Goal: Information Seeking & Learning: Find specific fact

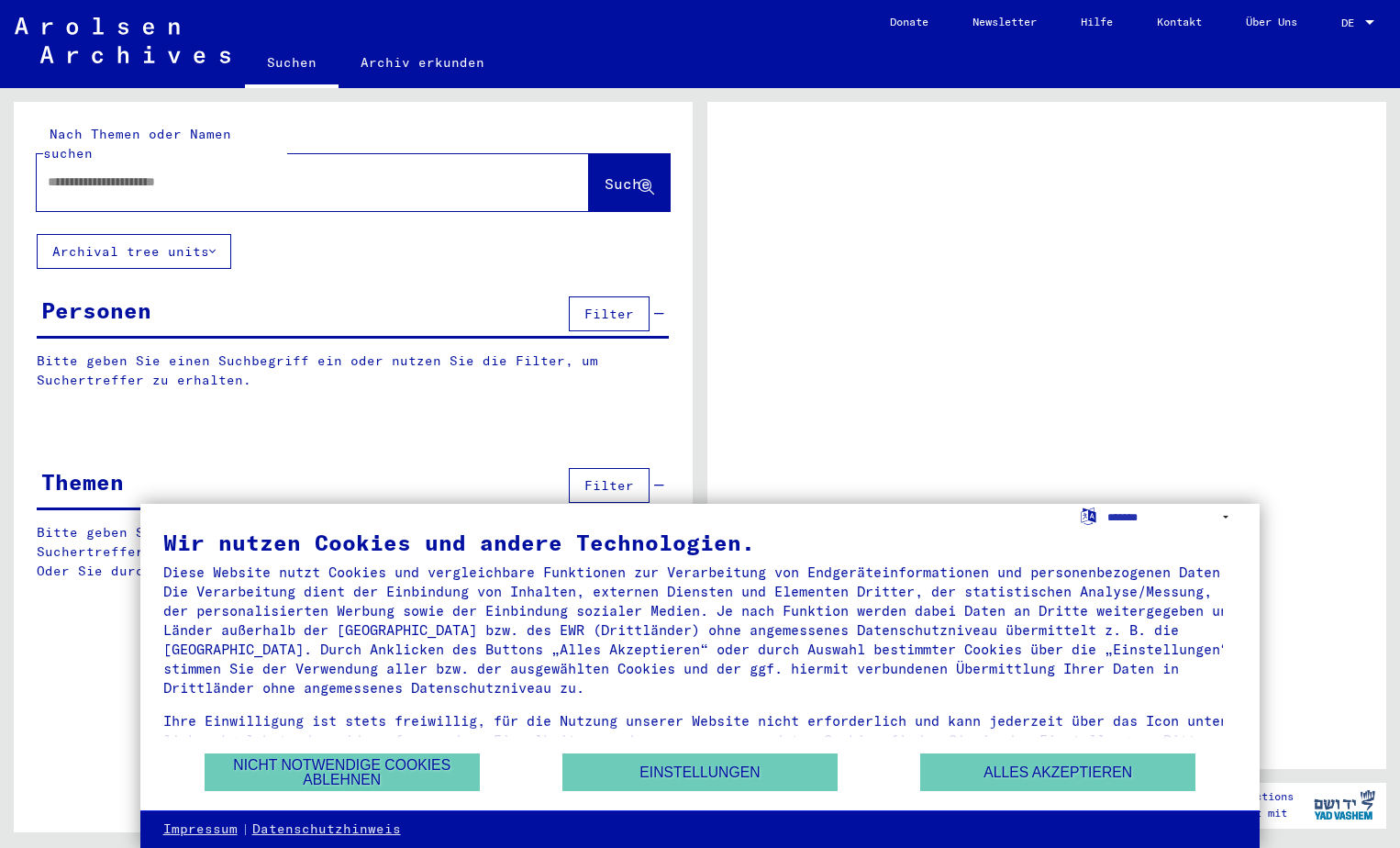
click at [284, 172] on input "text" at bounding box center [296, 182] width 497 height 19
type input "********"
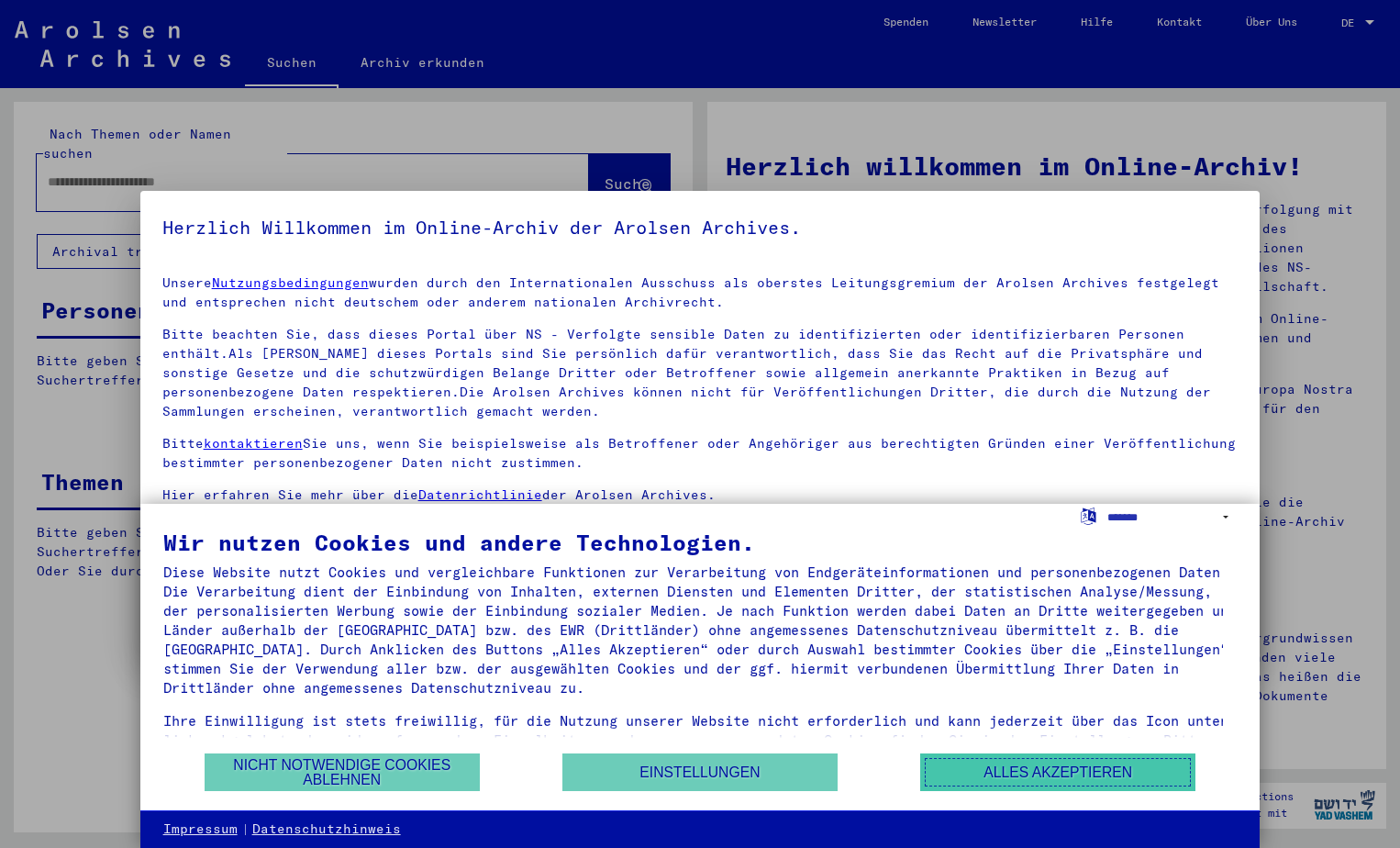
click at [1019, 774] on button "Alles akzeptieren" at bounding box center [1057, 771] width 276 height 38
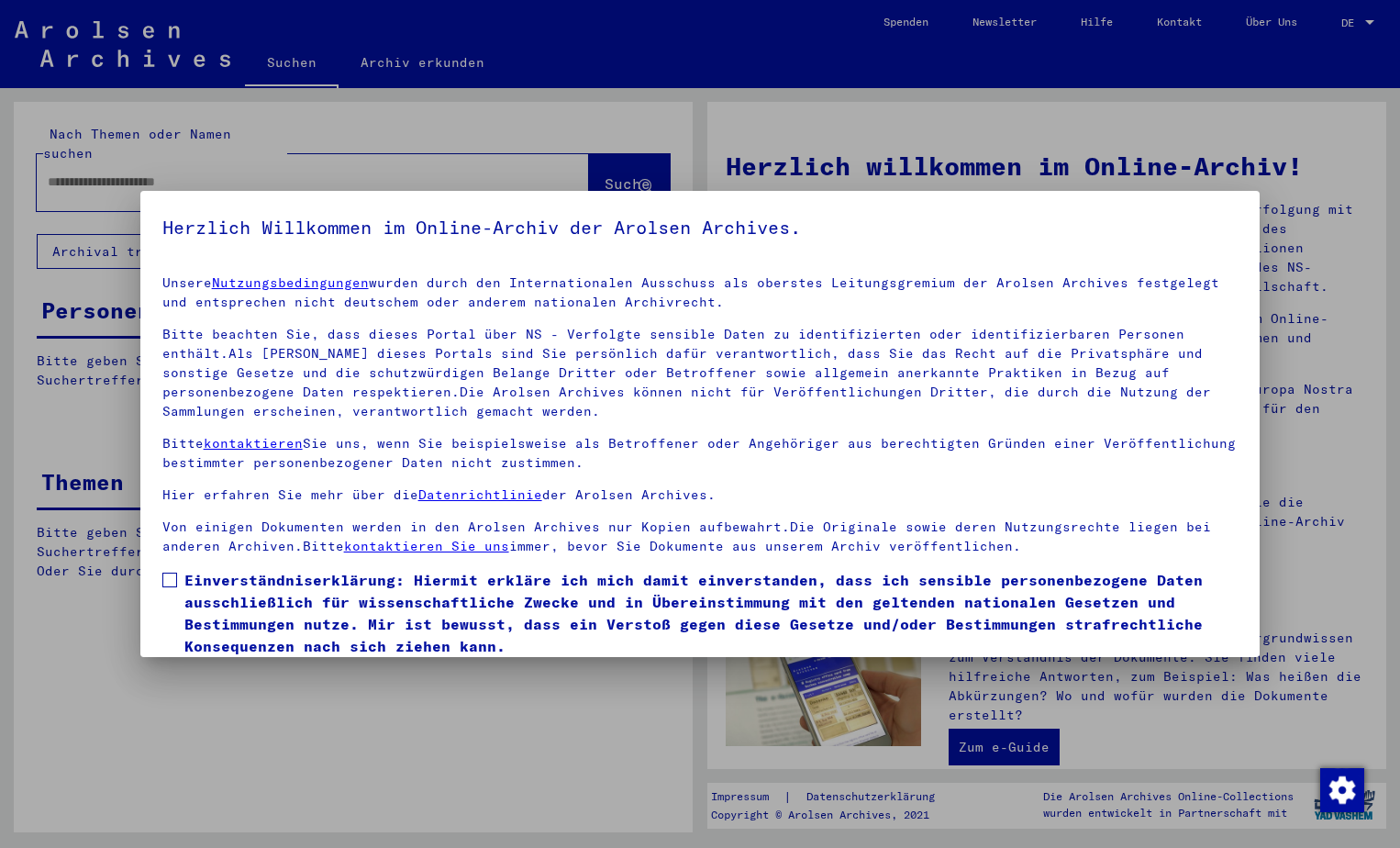
click at [163, 583] on span at bounding box center [170, 580] width 15 height 15
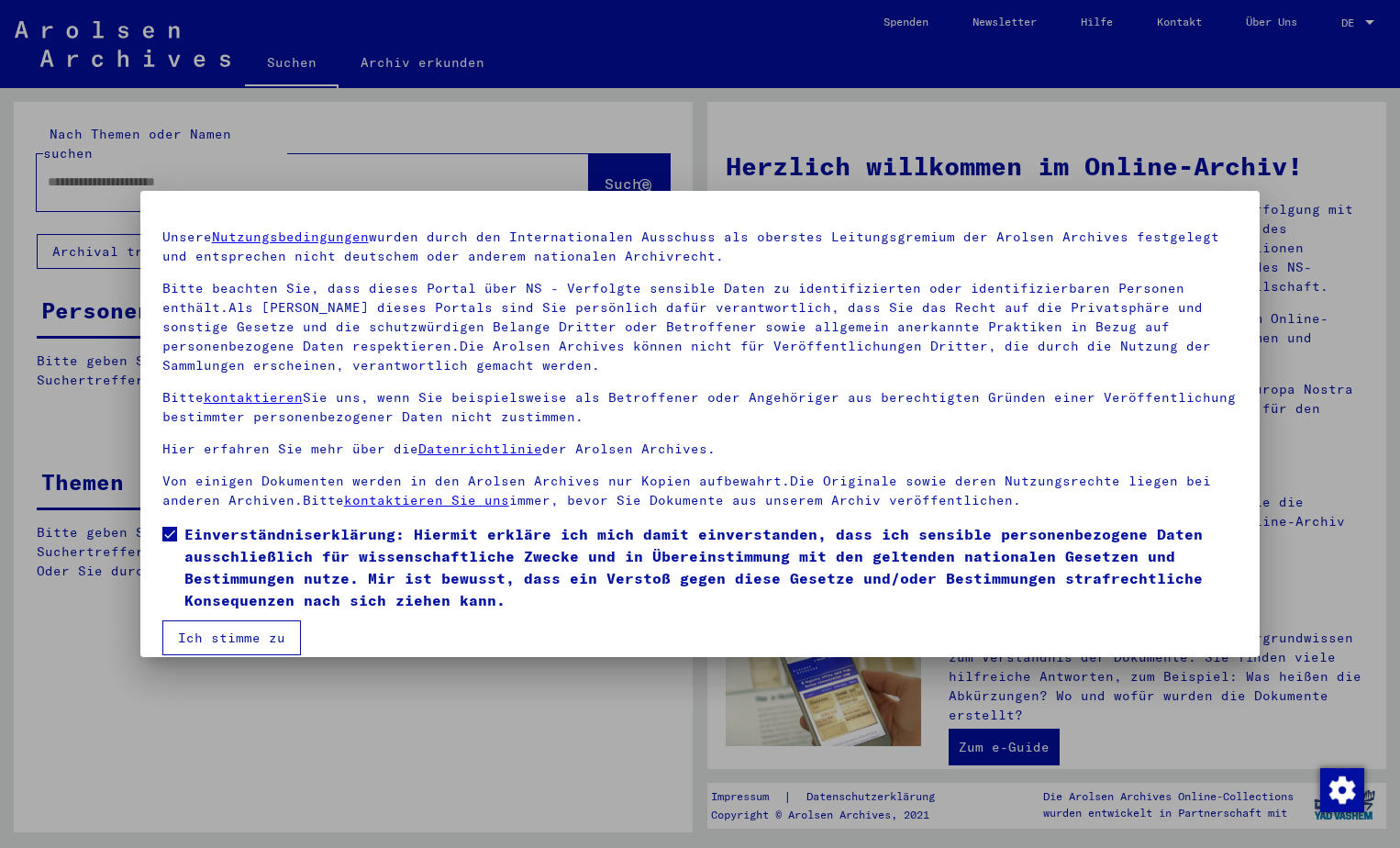
scroll to position [66, 0]
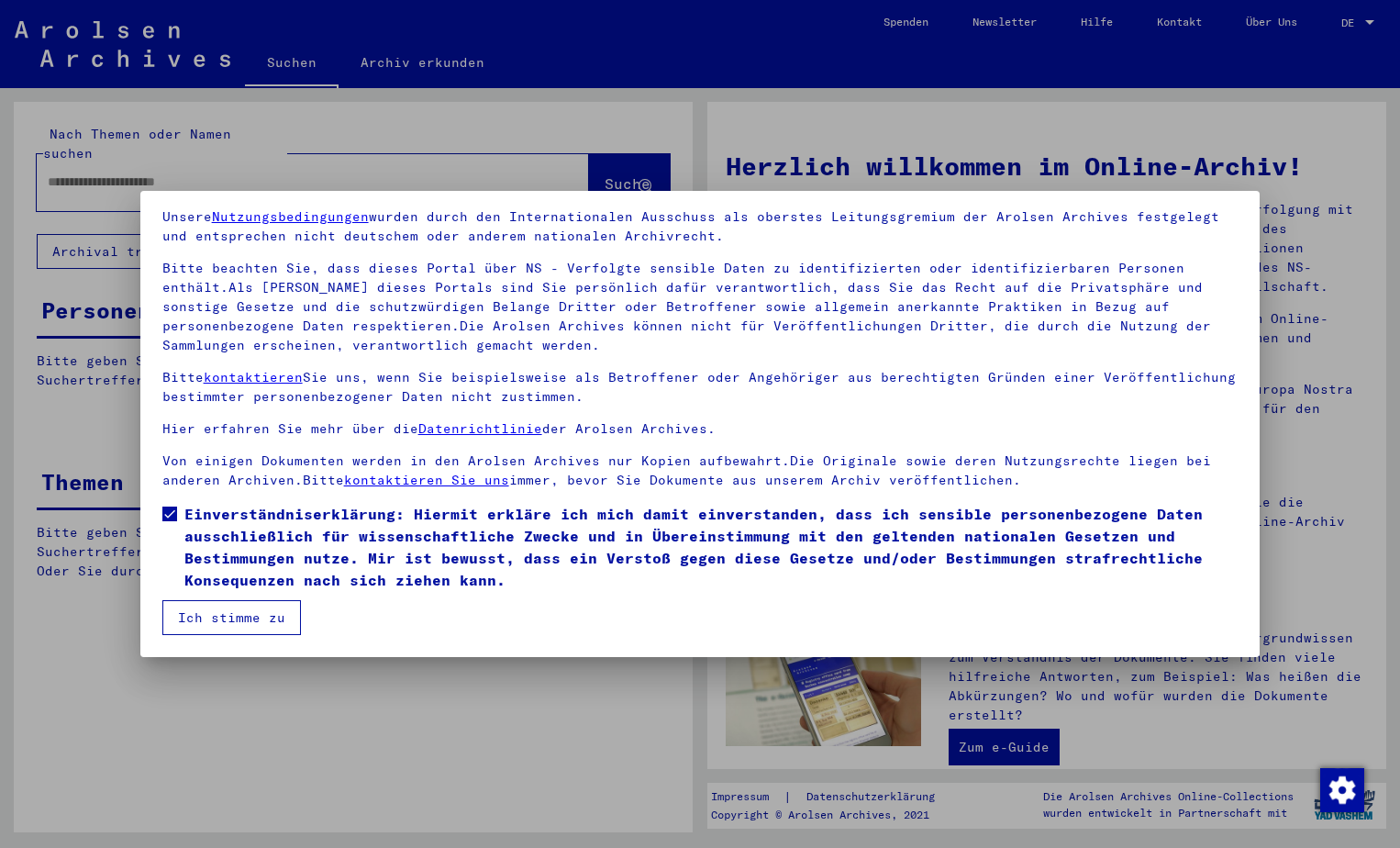
click at [276, 613] on button "Ich stimme zu" at bounding box center [231, 618] width 138 height 35
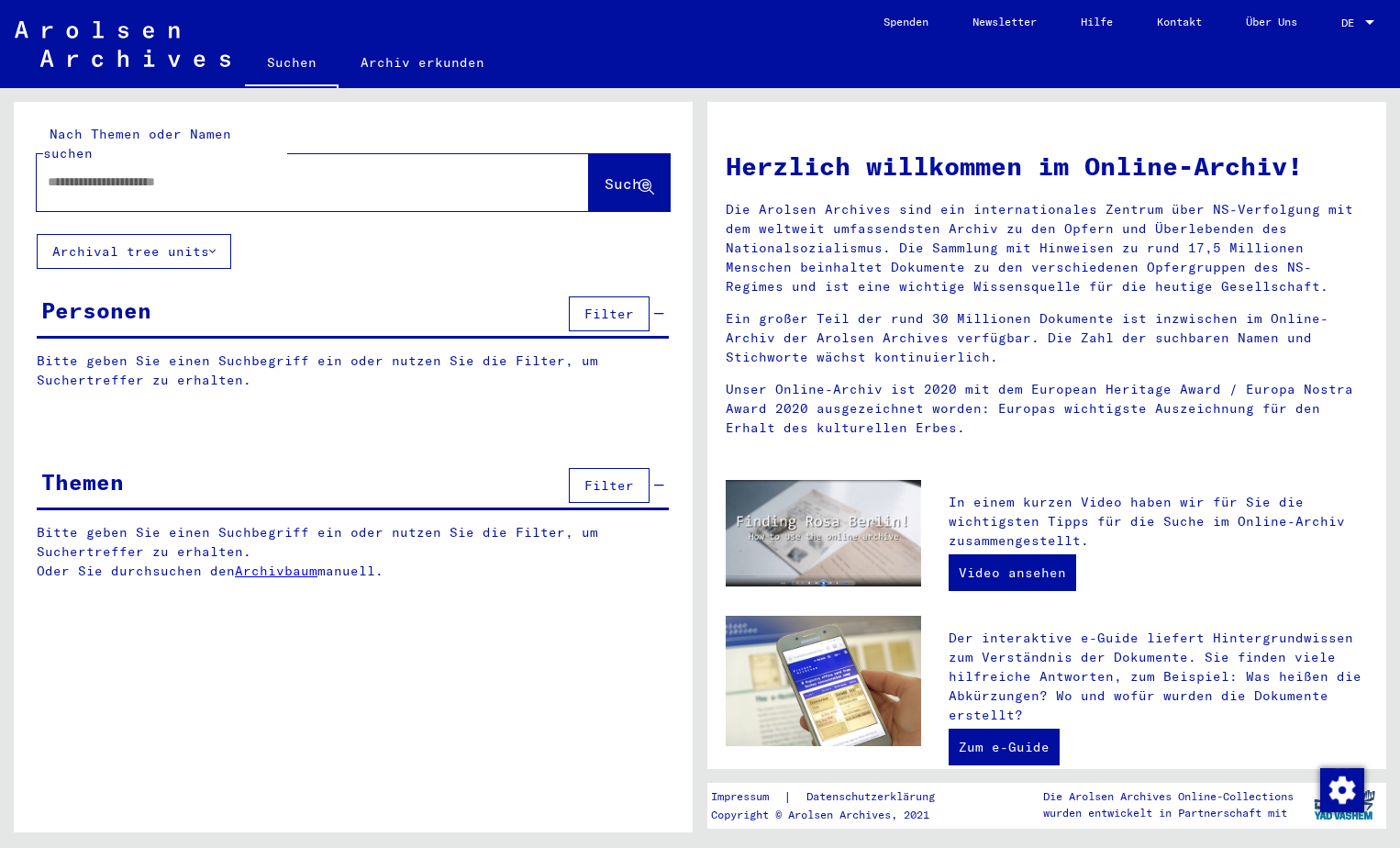
click at [368, 172] on input "text" at bounding box center [290, 182] width 486 height 19
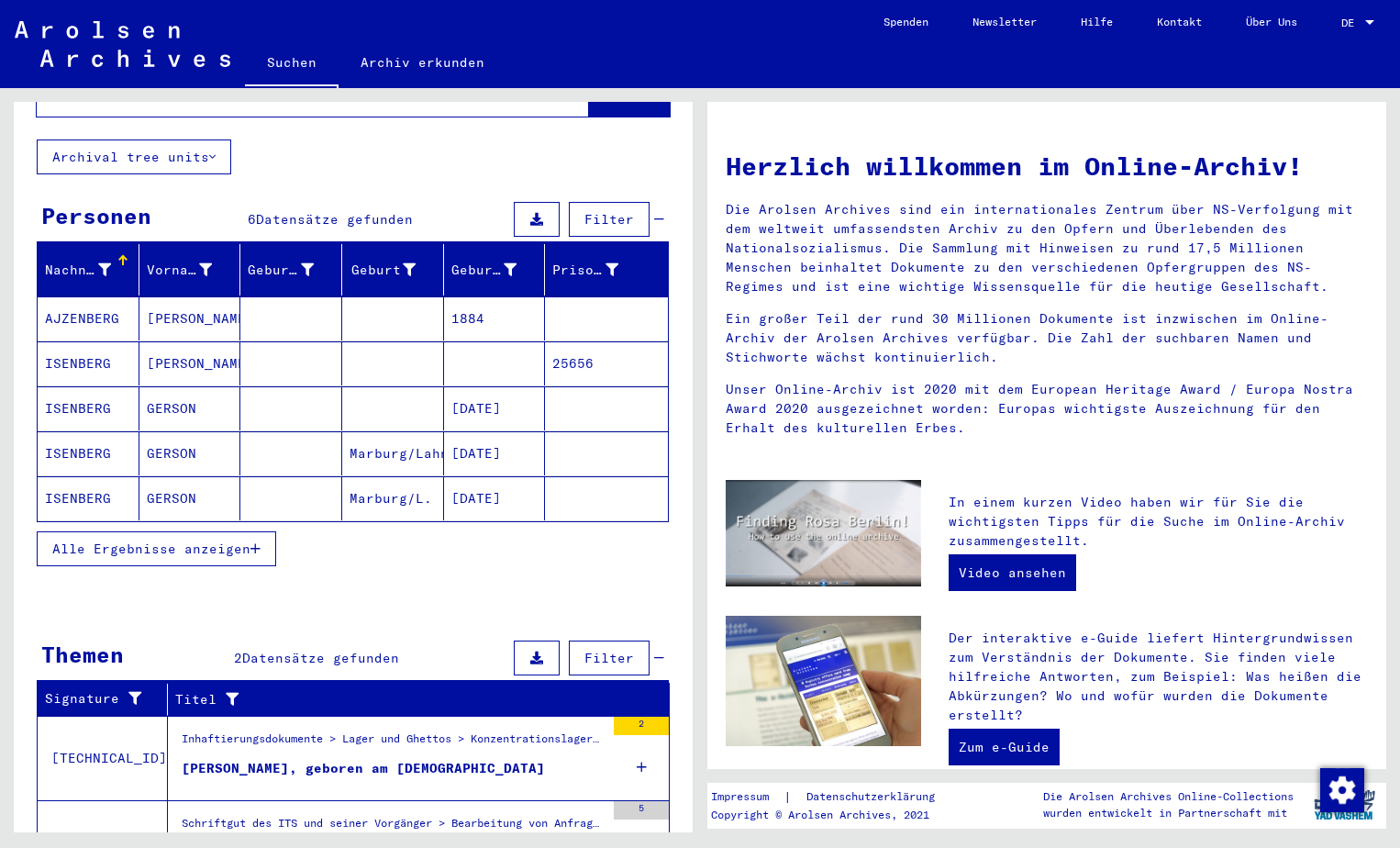
scroll to position [183, 0]
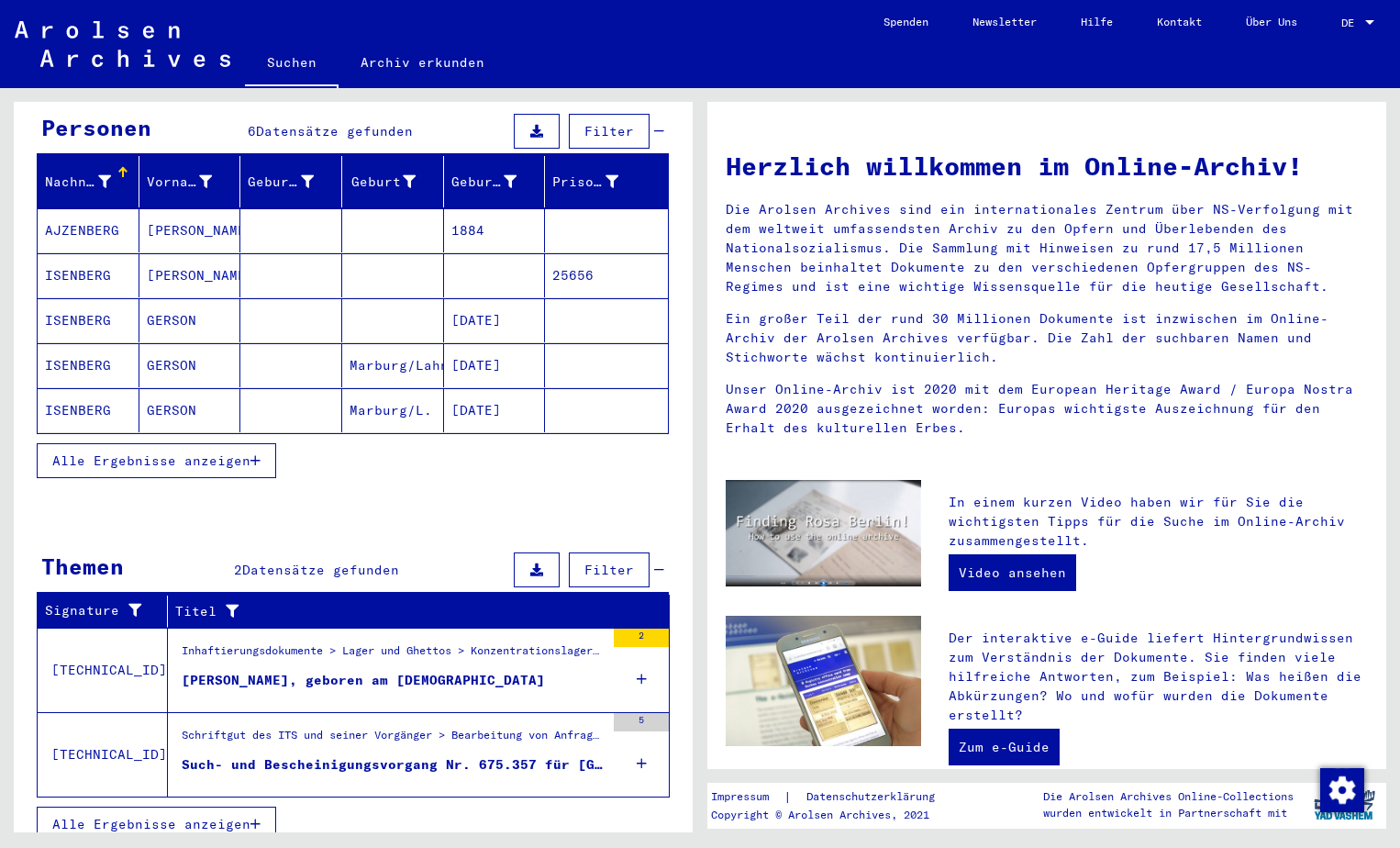
click at [295, 671] on div "[PERSON_NAME], geboren am [DEMOGRAPHIC_DATA]" at bounding box center [363, 680] width 363 height 19
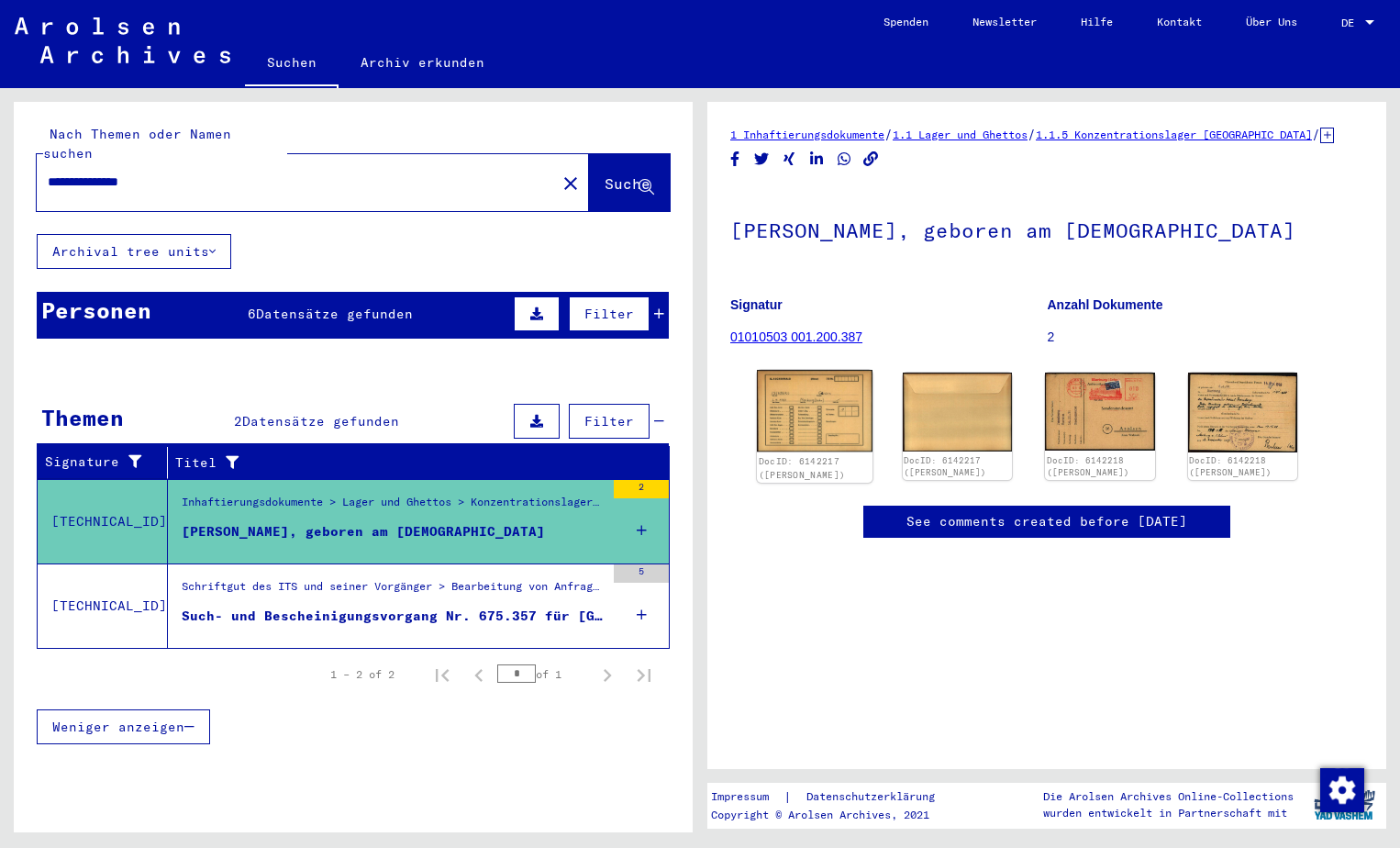
click at [841, 452] on img at bounding box center [814, 410] width 114 height 82
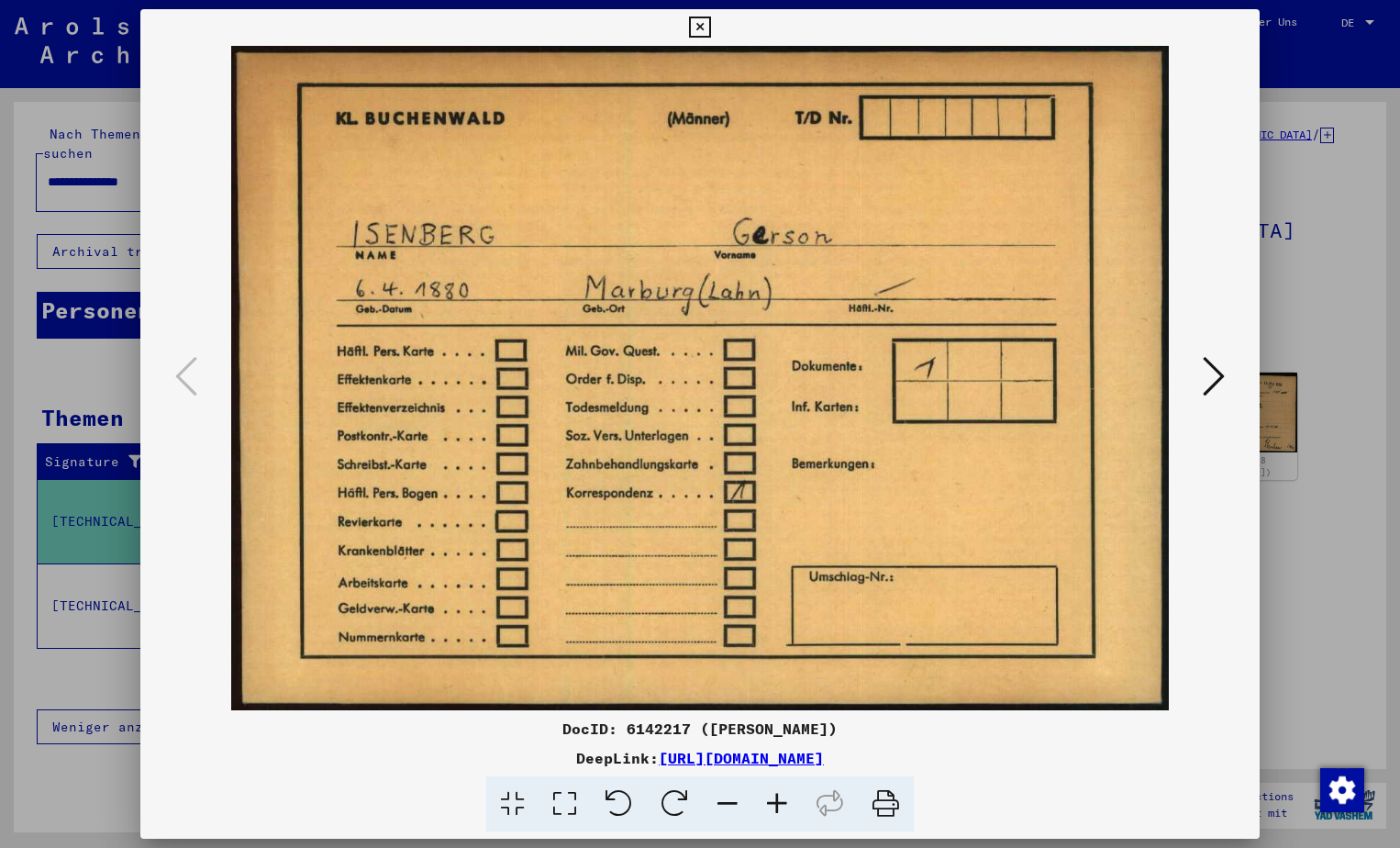
click at [1217, 394] on icon at bounding box center [1214, 376] width 22 height 44
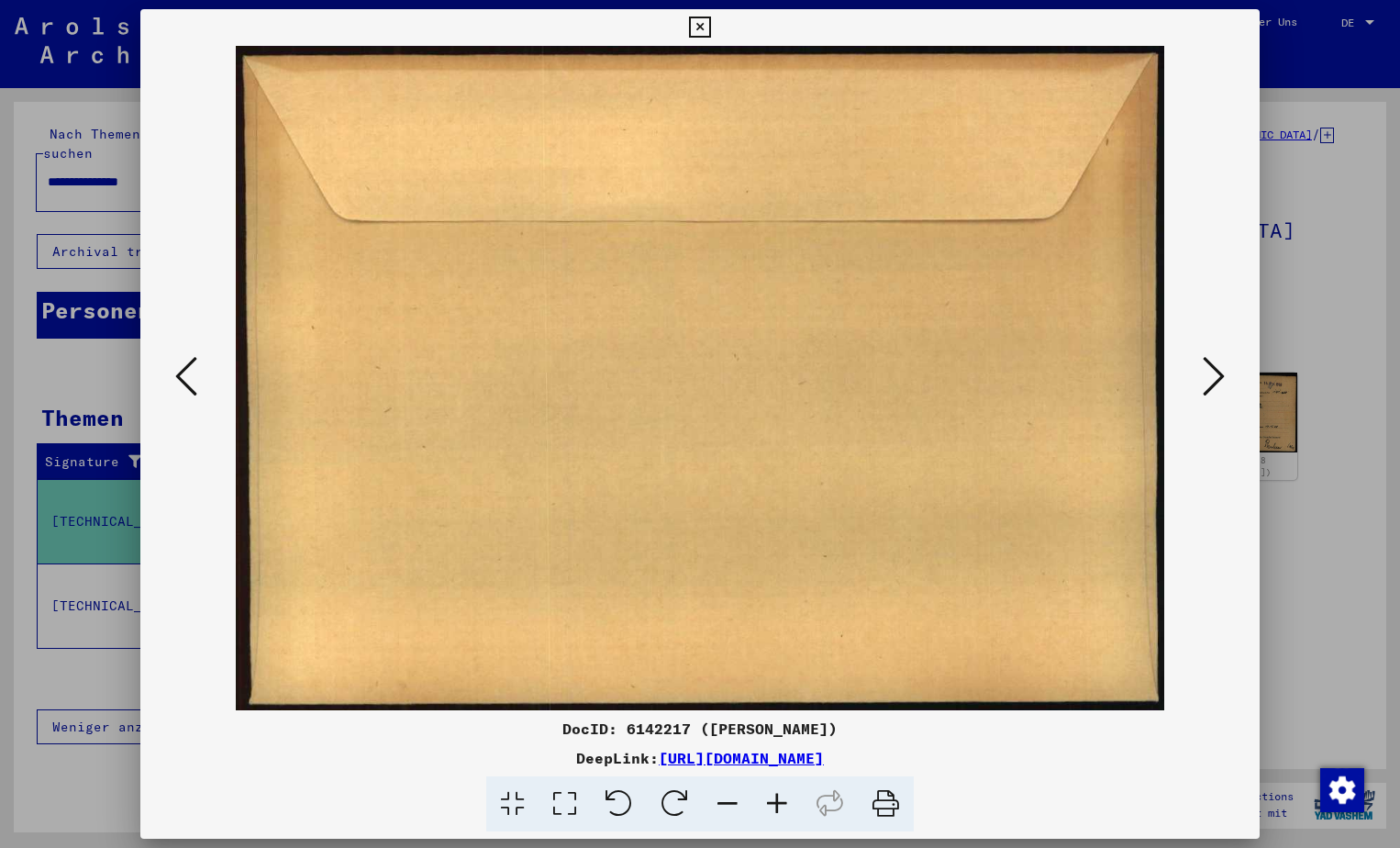
click at [1217, 394] on icon at bounding box center [1214, 376] width 22 height 44
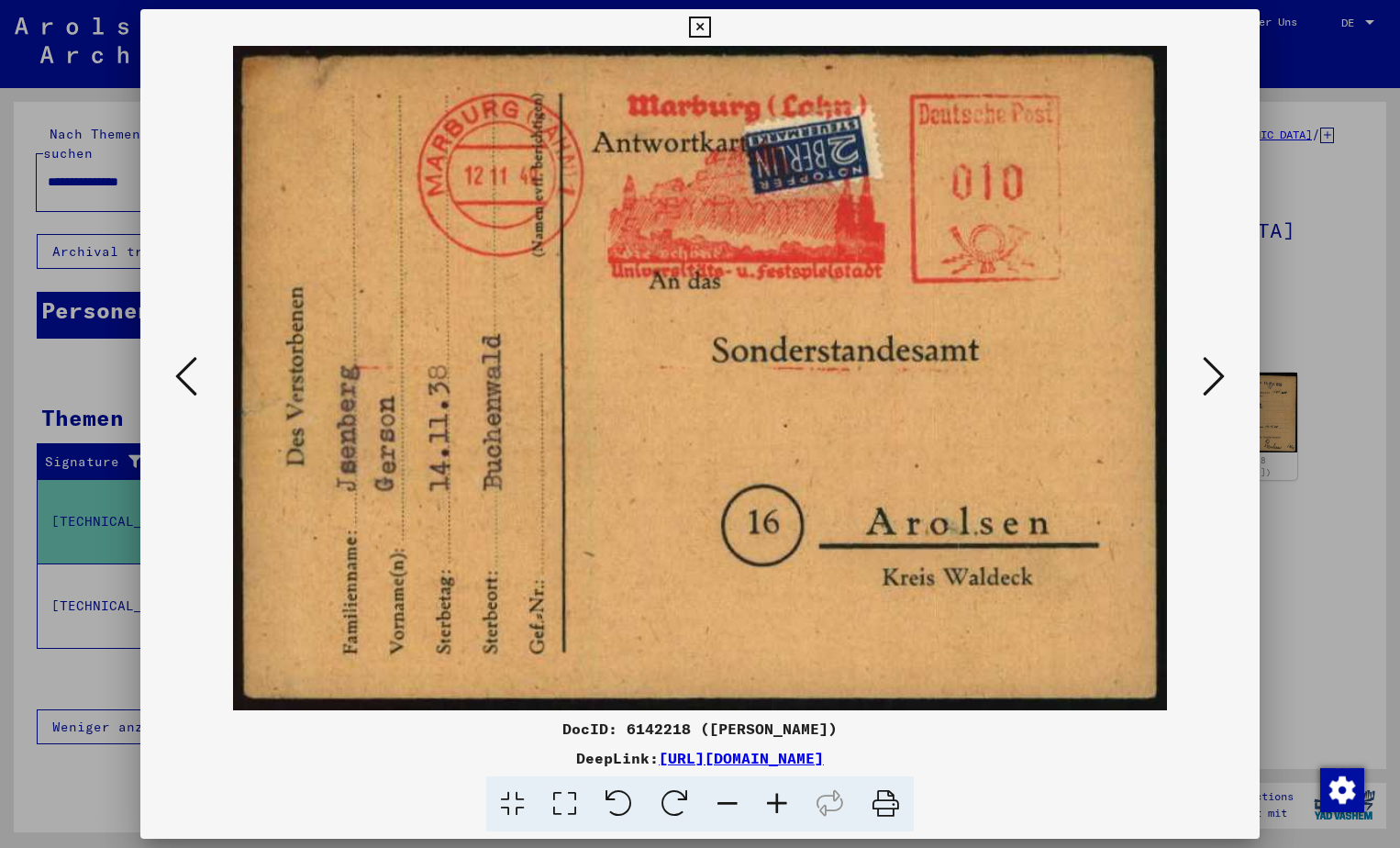
click at [1217, 394] on icon at bounding box center [1214, 376] width 22 height 44
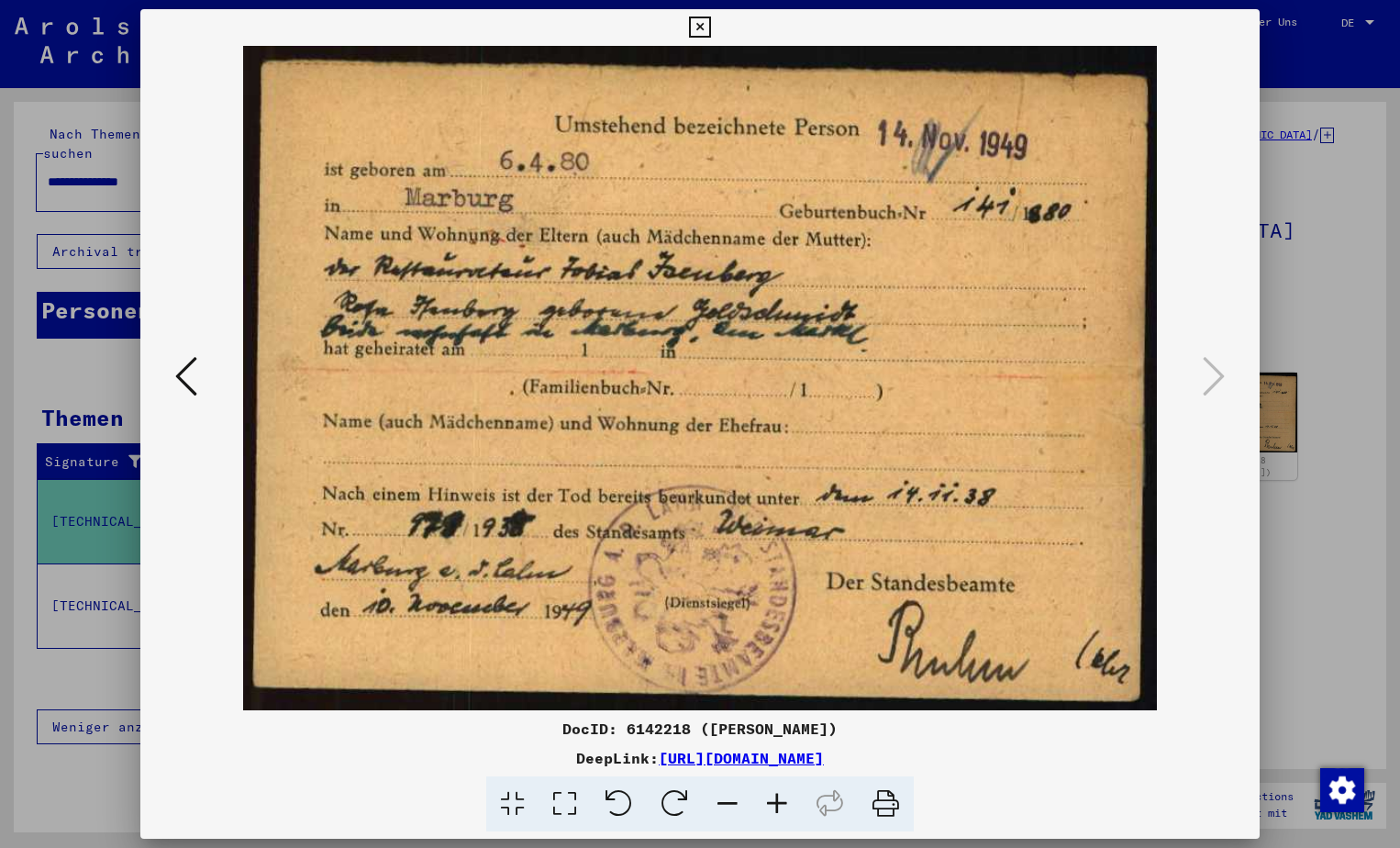
click at [1305, 324] on div at bounding box center [700, 424] width 1400 height 848
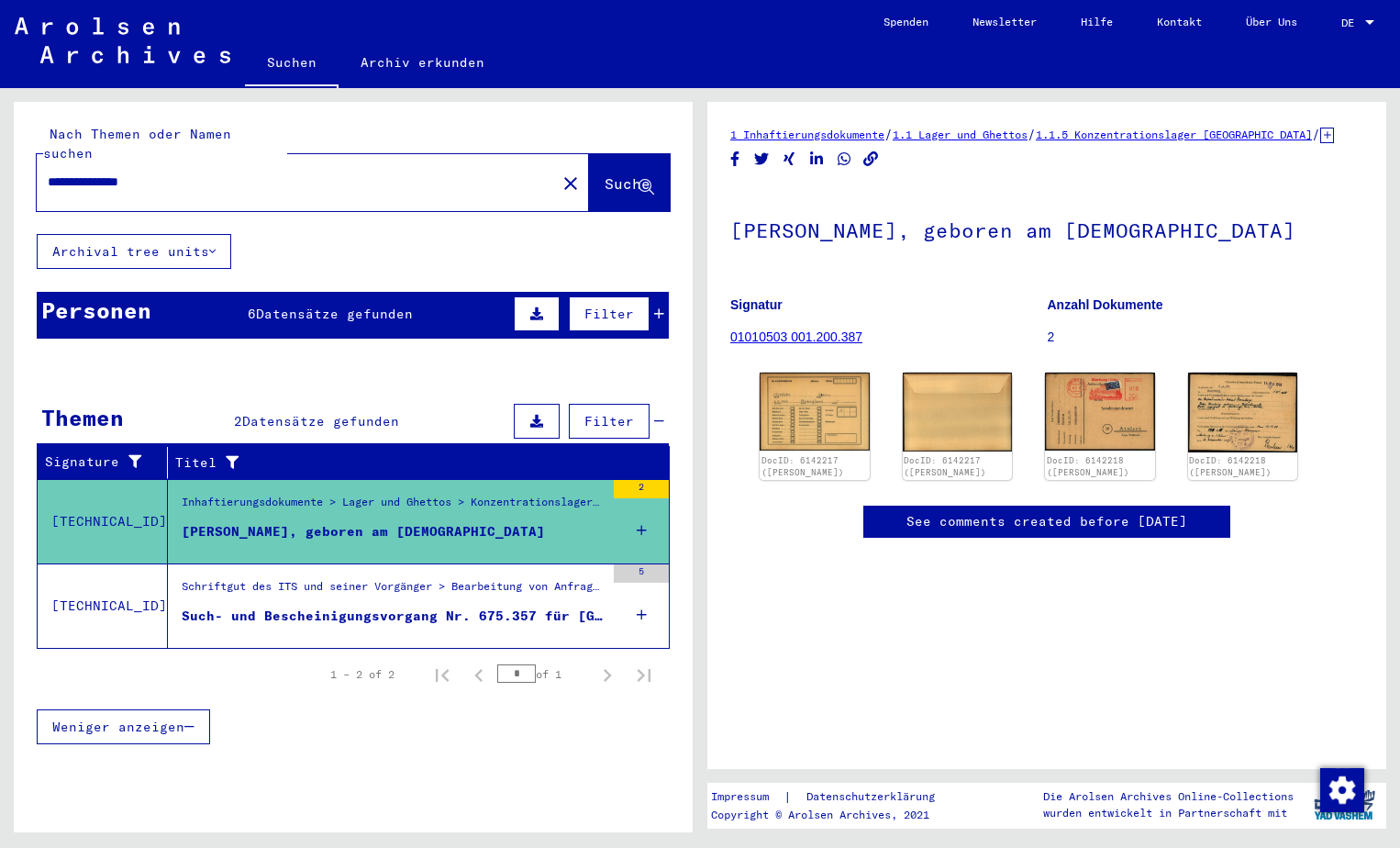
click at [88, 172] on input "**********" at bounding box center [296, 182] width 497 height 19
type input "********"
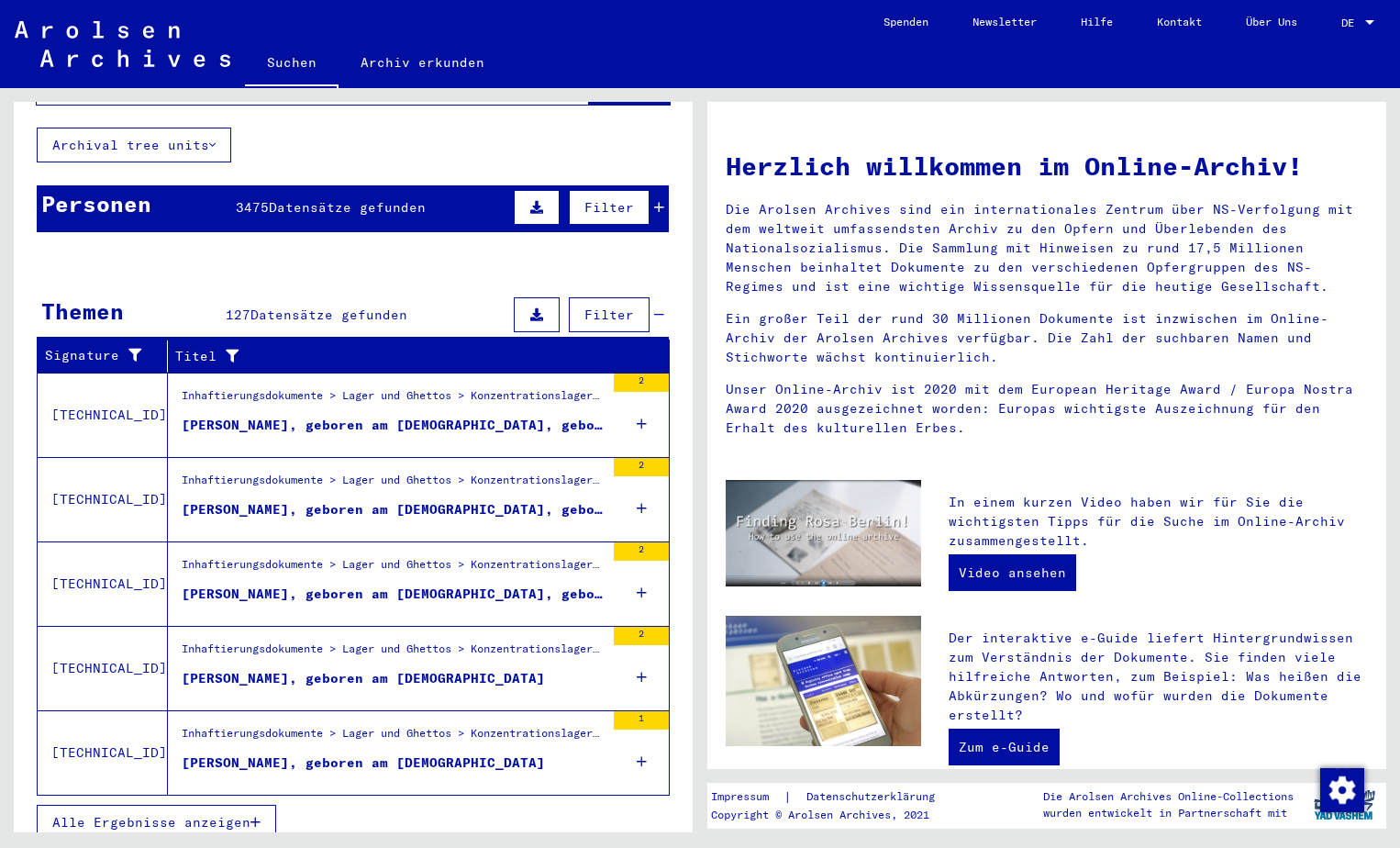
scroll to position [104, 0]
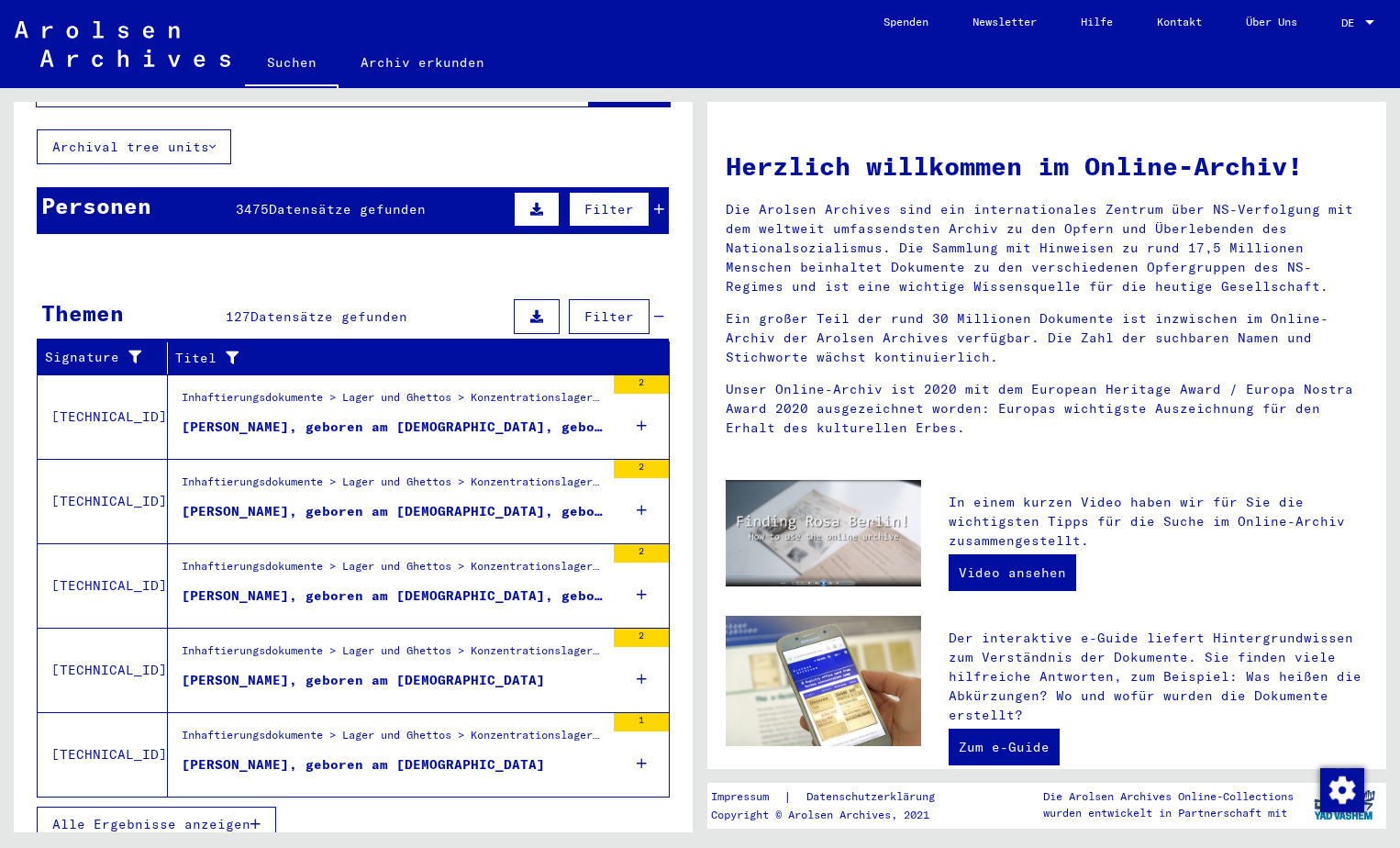
click at [507, 418] on div "[PERSON_NAME], geboren am [DEMOGRAPHIC_DATA], geboren in [GEOGRAPHIC_DATA]" at bounding box center [393, 427] width 423 height 19
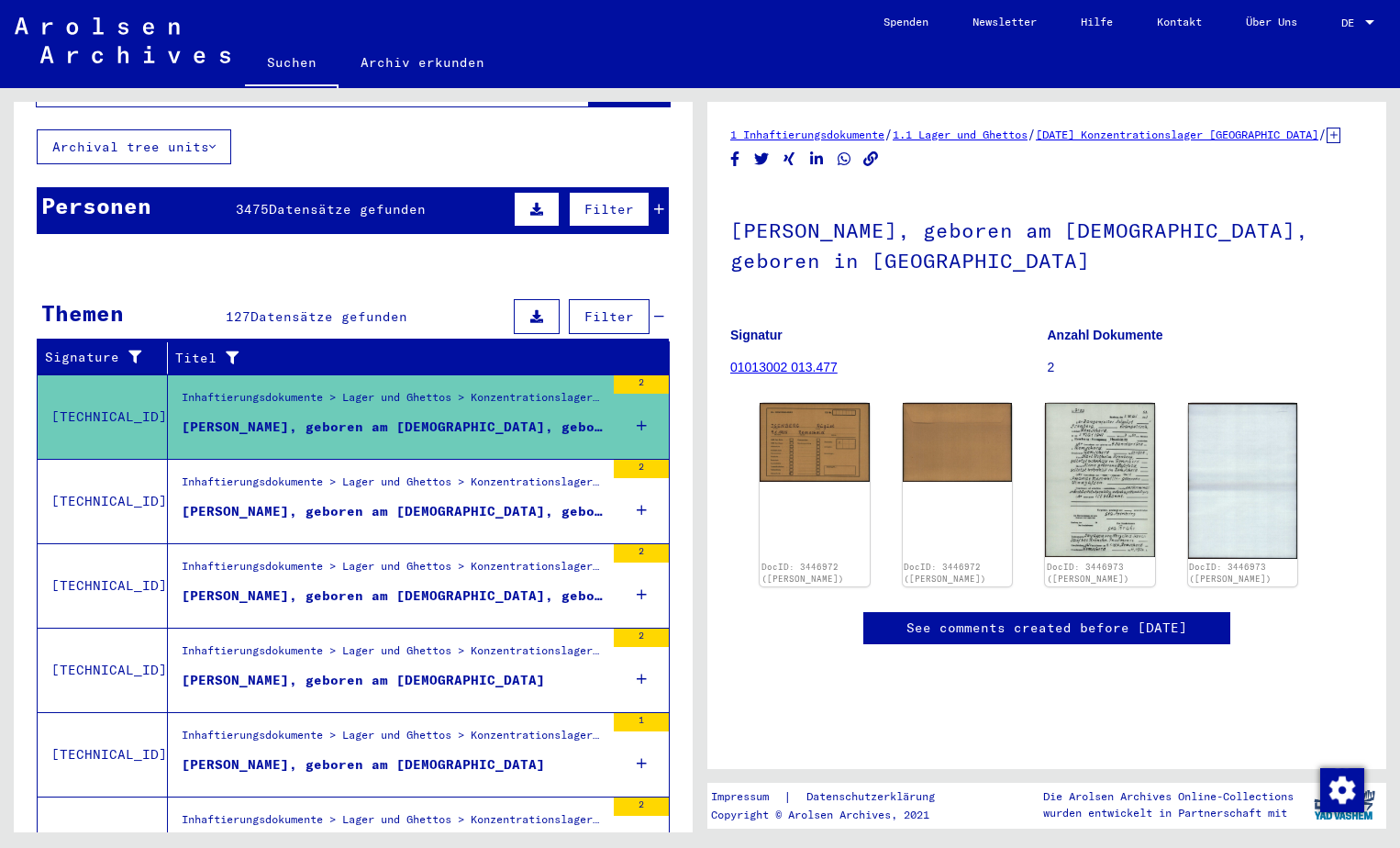
click at [476, 474] on div "Inhaftierungsdokumente > Lager und Ghettos > Konzentrationslager [GEOGRAPHIC_DA…" at bounding box center [393, 487] width 423 height 26
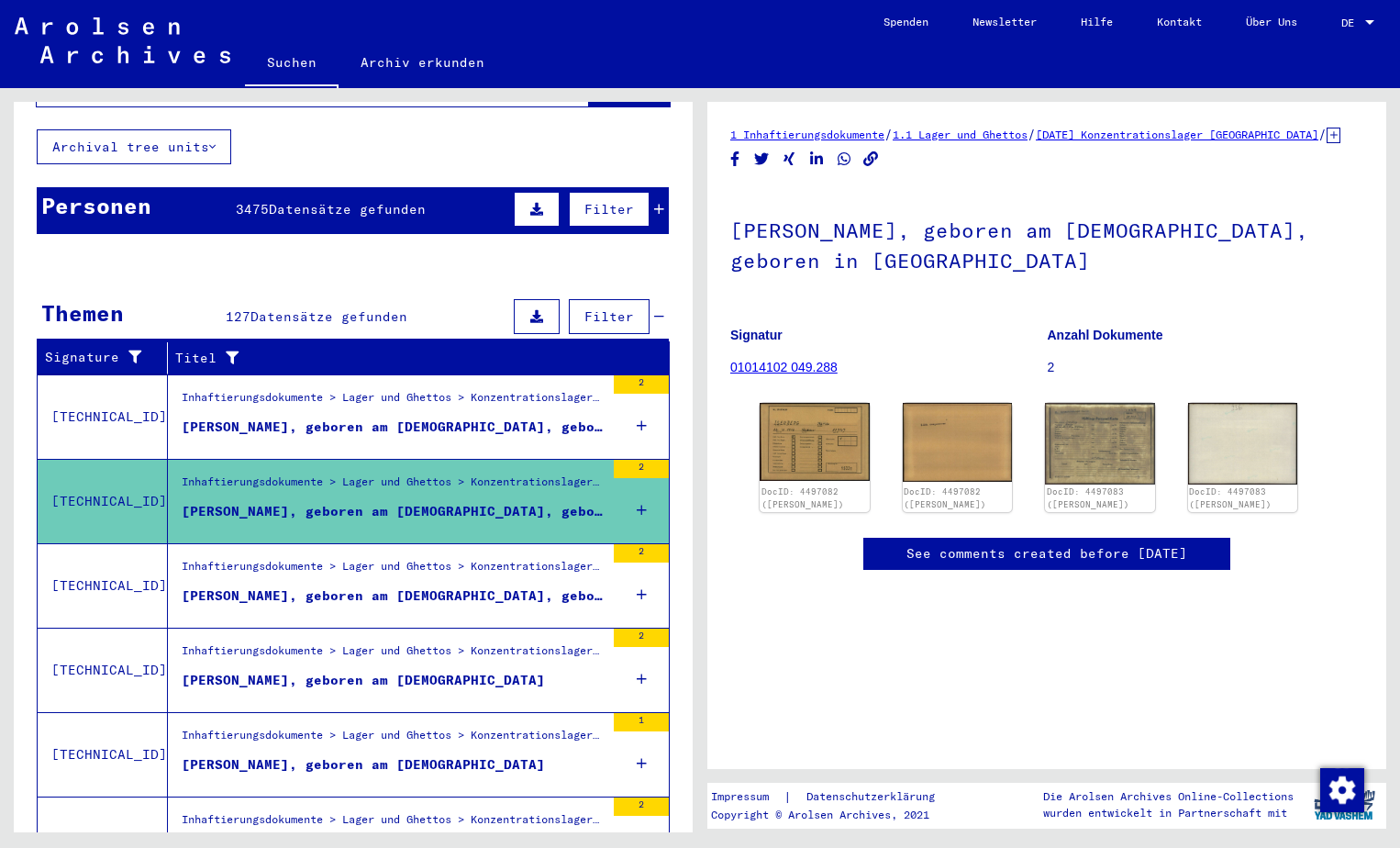
click at [467, 558] on div "Inhaftierungsdokumente > Lager und Ghettos > Konzentrationslager [GEOGRAPHIC_DA…" at bounding box center [393, 571] width 423 height 26
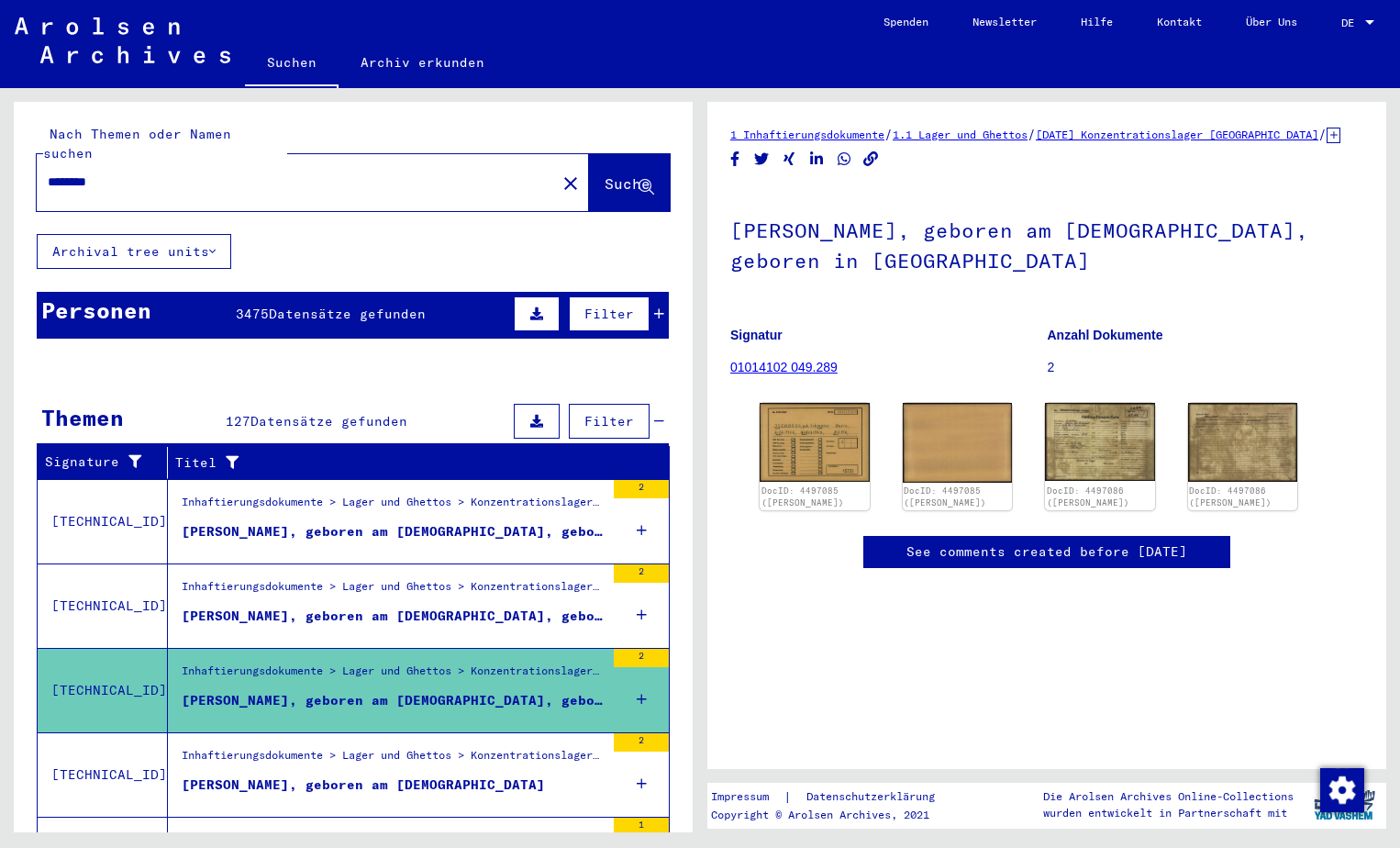
click at [378, 182] on div "********" at bounding box center [290, 182] width 508 height 41
